Goal: Task Accomplishment & Management: Manage account settings

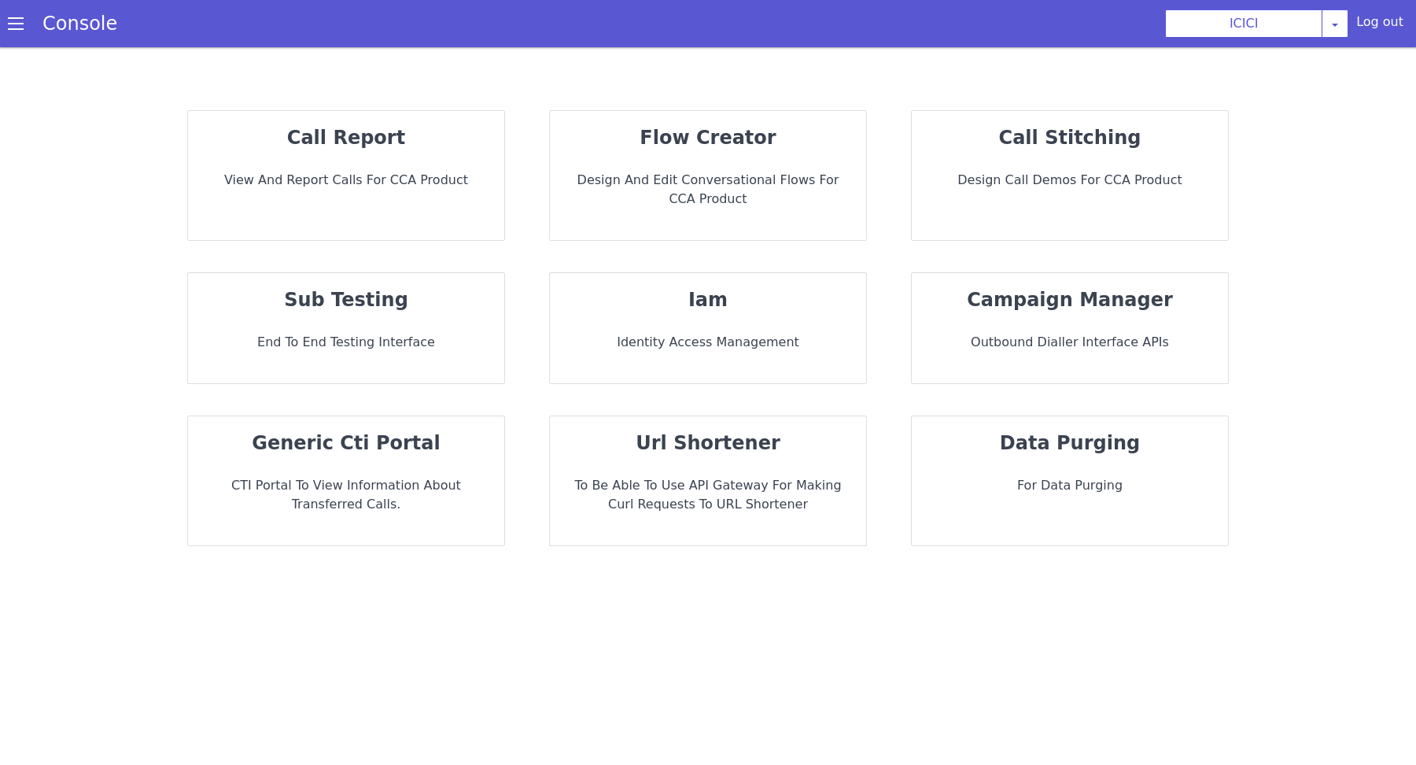
click at [802, 352] on div "iam Identity Access Management" at bounding box center [708, 328] width 316 height 110
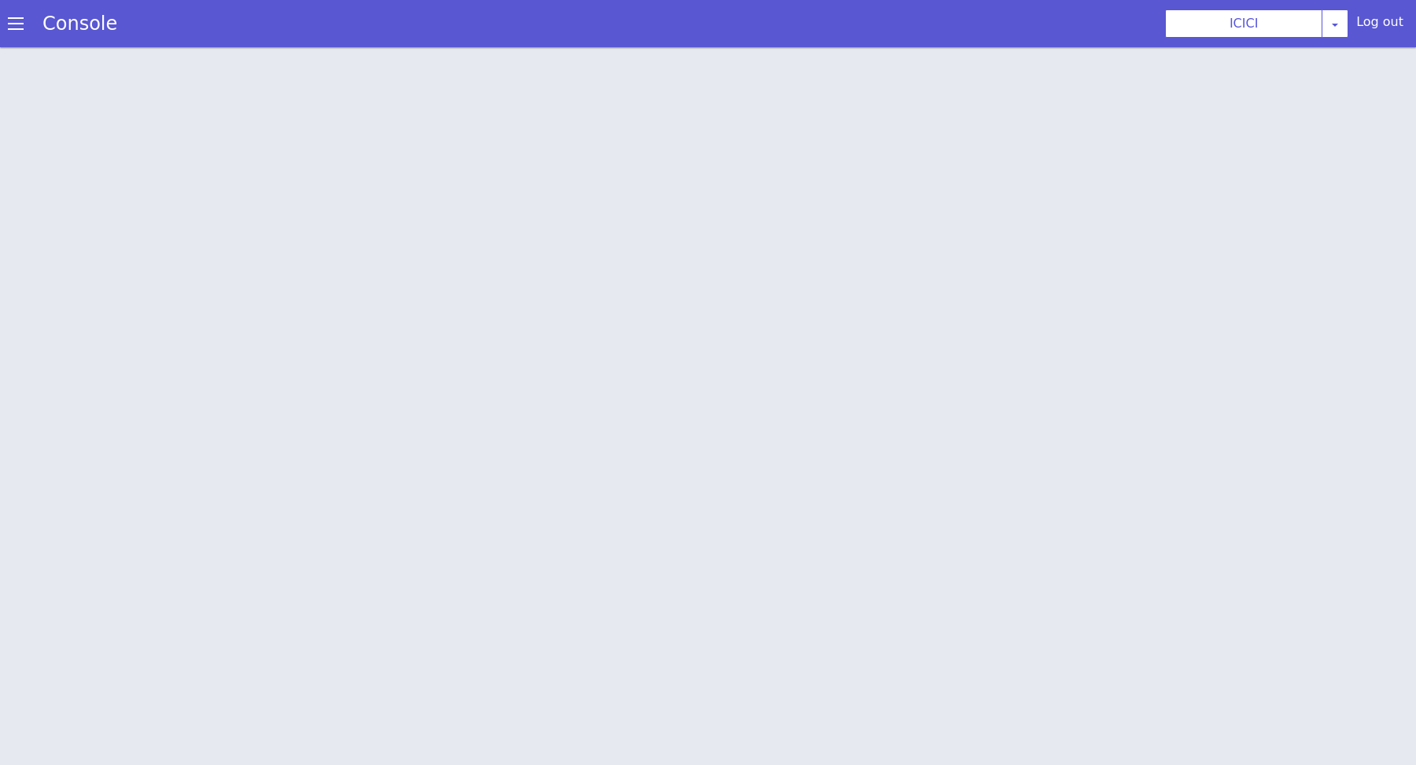
scroll to position [4, 0]
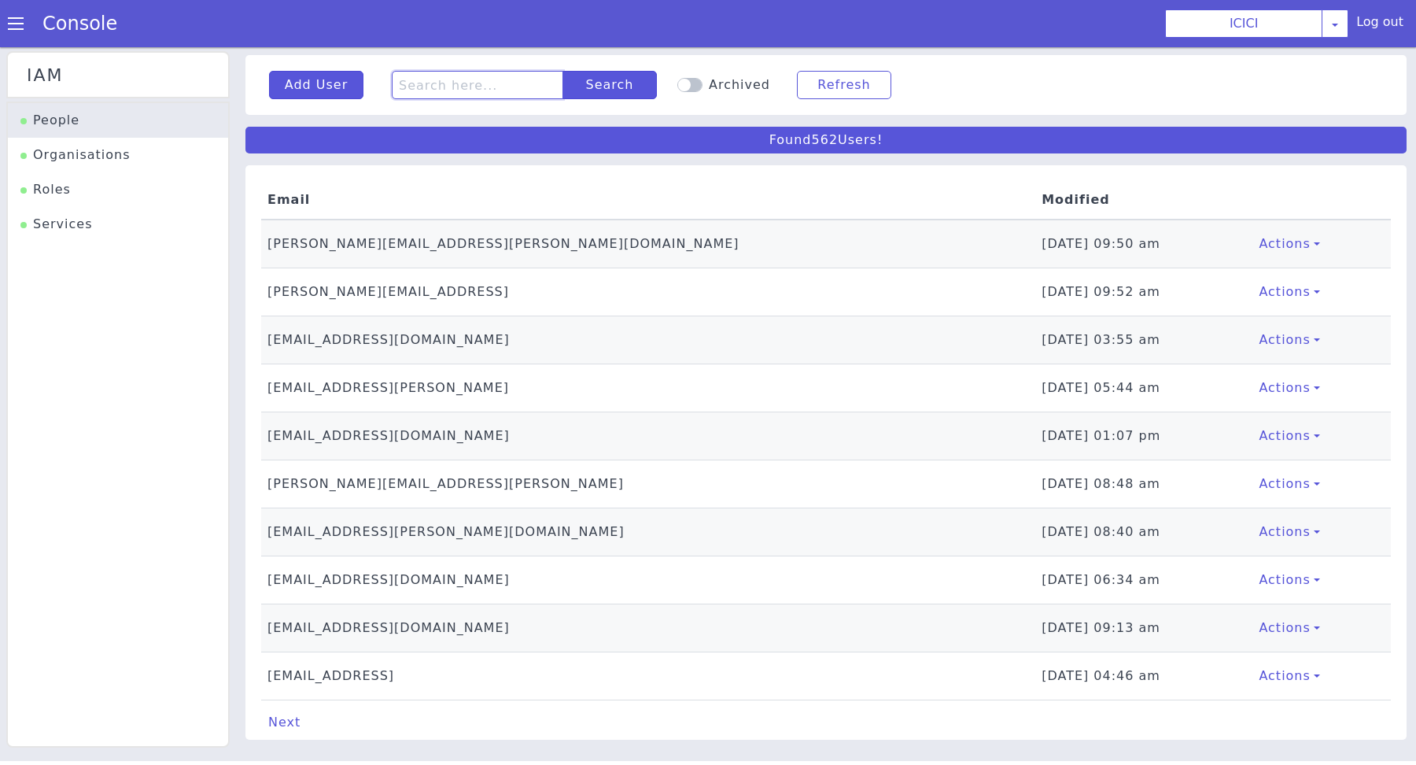
click at [486, 81] on input "text" at bounding box center [477, 85] width 171 height 28
type input "farhain"
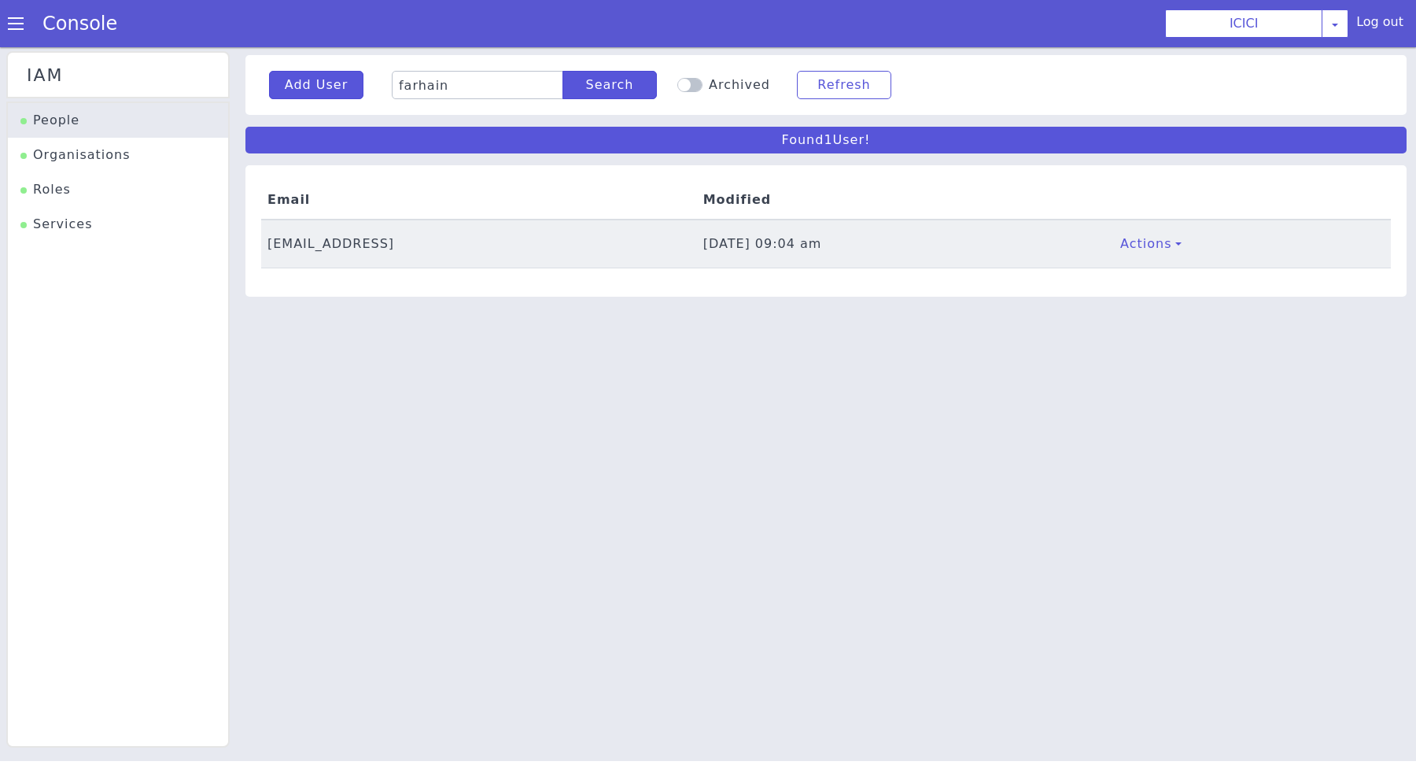
click at [330, 250] on td "[EMAIL_ADDRESS]" at bounding box center [479, 243] width 436 height 49
click at [1191, 247] on div "Actions Archive Reset Password" at bounding box center [1152, 244] width 78 height 28
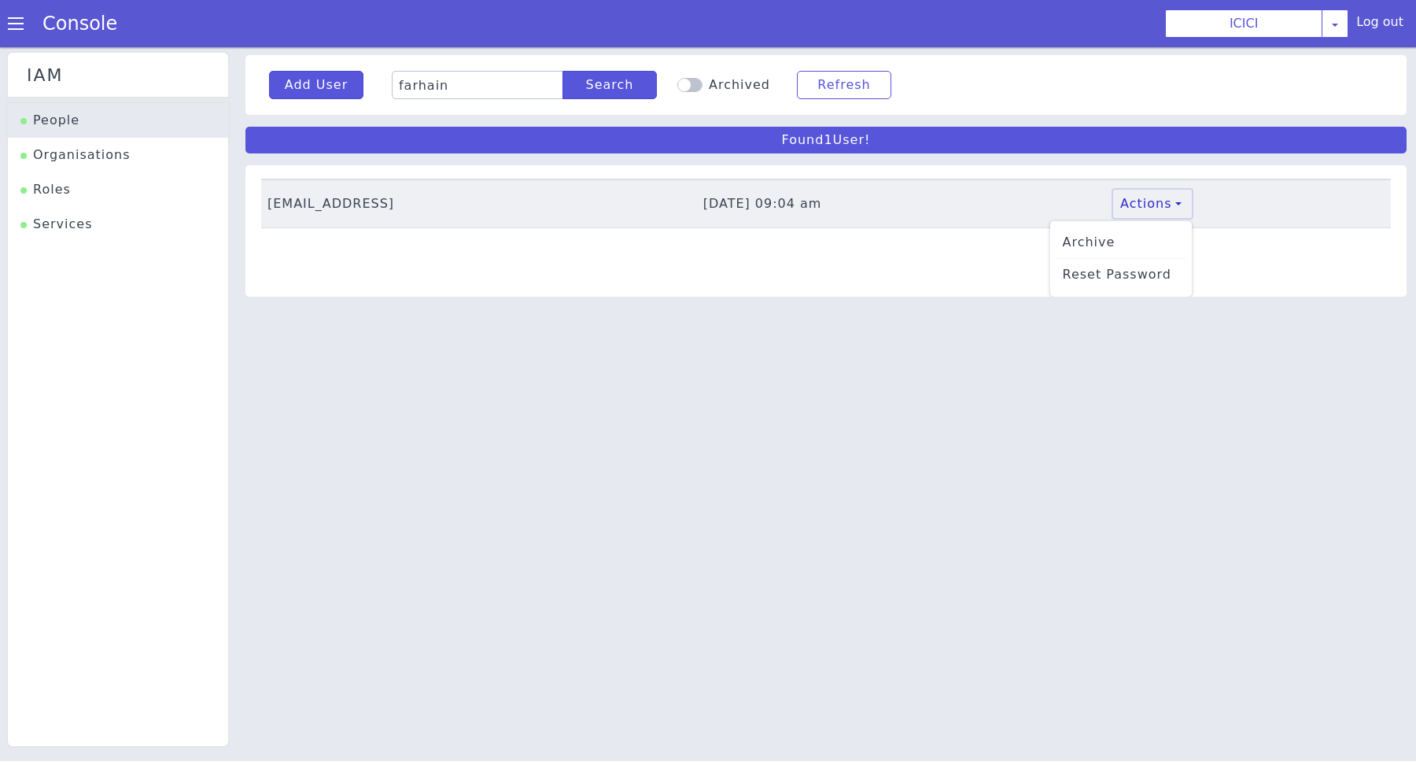
scroll to position [9, 0]
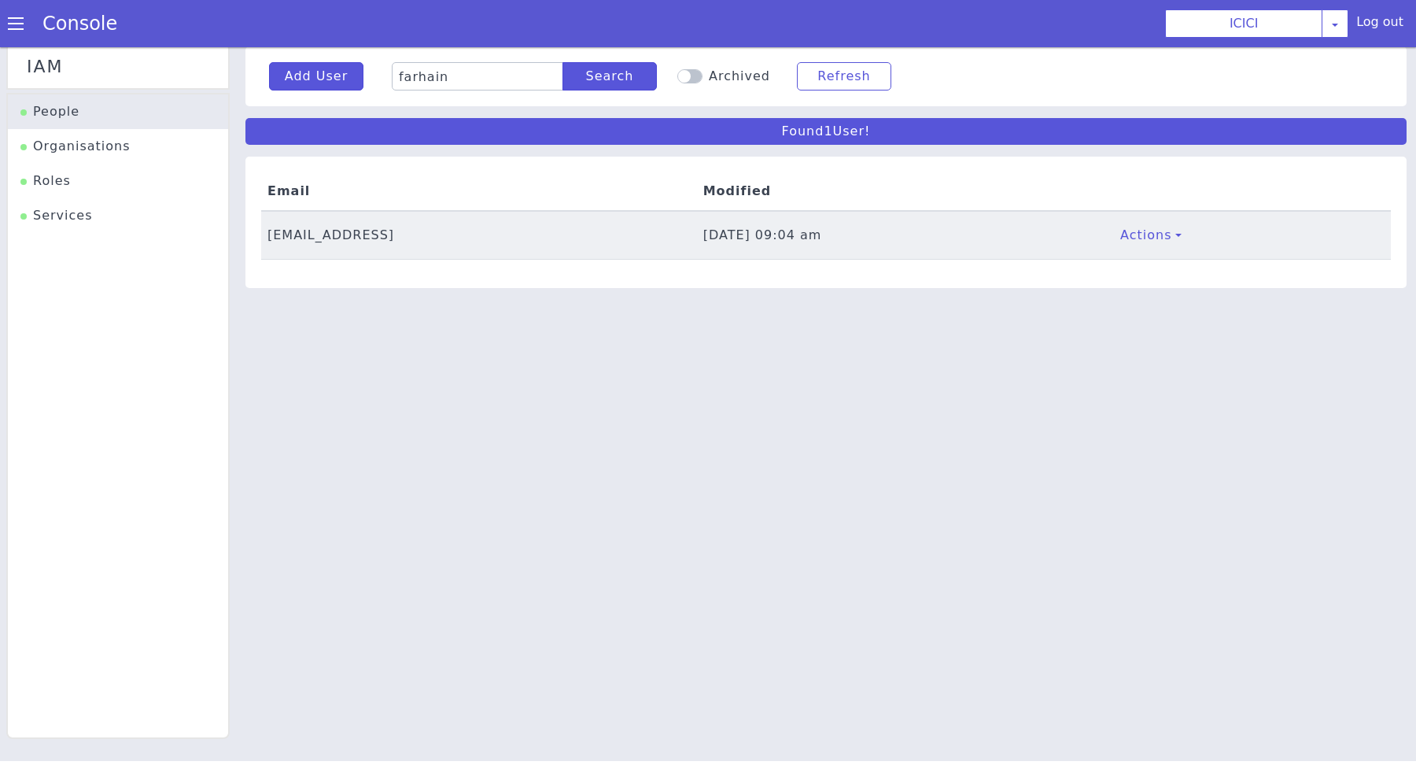
click at [741, 194] on table "Email Modified [EMAIL_ADDRESS] [DATE] 09:04 am Actions Archive Reset Password" at bounding box center [826, 215] width 1130 height 87
click at [741, 194] on th "Modified" at bounding box center [902, 191] width 410 height 39
click at [697, 221] on td "[DATE] 09:04 am" at bounding box center [902, 235] width 410 height 49
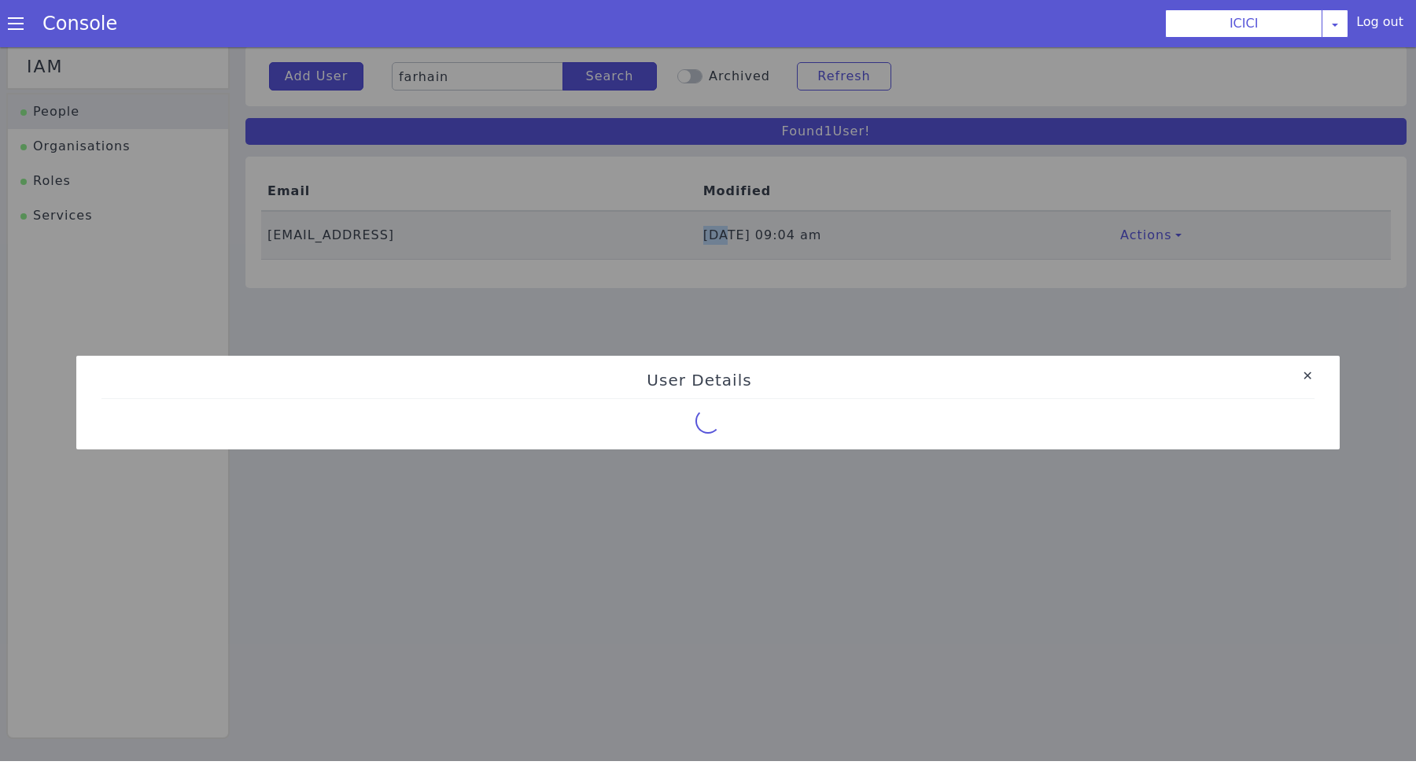
select select "72"
